Goal: Navigation & Orientation: Find specific page/section

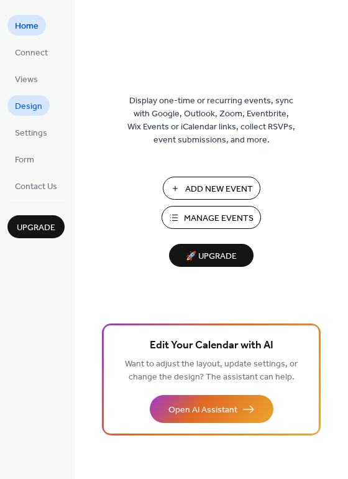
click at [38, 113] on span "Design" at bounding box center [28, 106] width 27 height 13
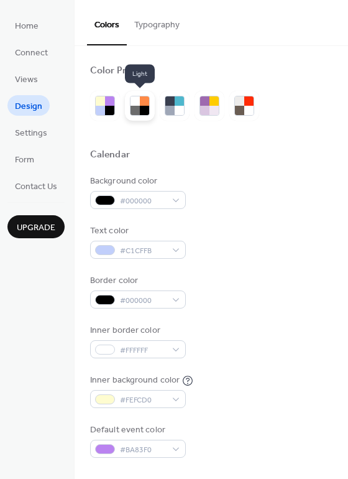
click at [136, 108] on div at bounding box center [135, 110] width 9 height 9
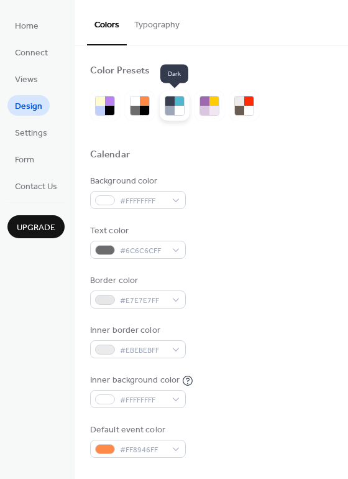
click at [182, 106] on div at bounding box center [179, 110] width 9 height 9
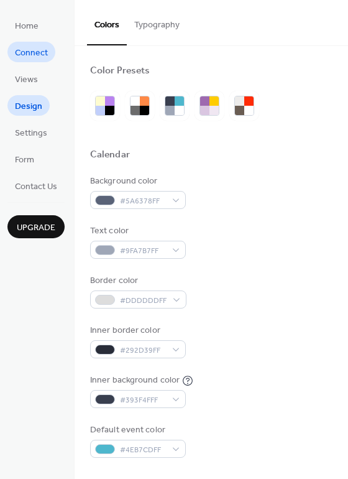
click at [29, 50] on span "Connect" at bounding box center [31, 53] width 33 height 13
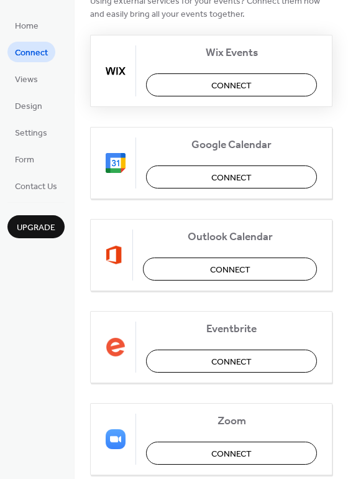
scroll to position [75, 0]
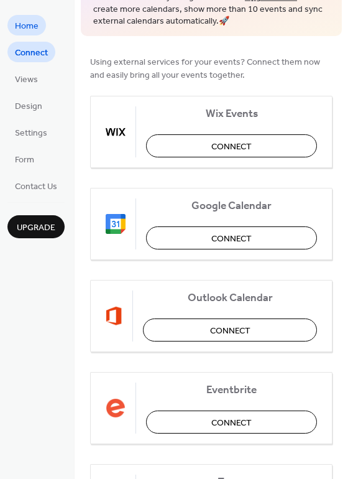
click at [35, 25] on span "Home" at bounding box center [27, 26] width 24 height 13
